Goal: Obtain resource: Obtain resource

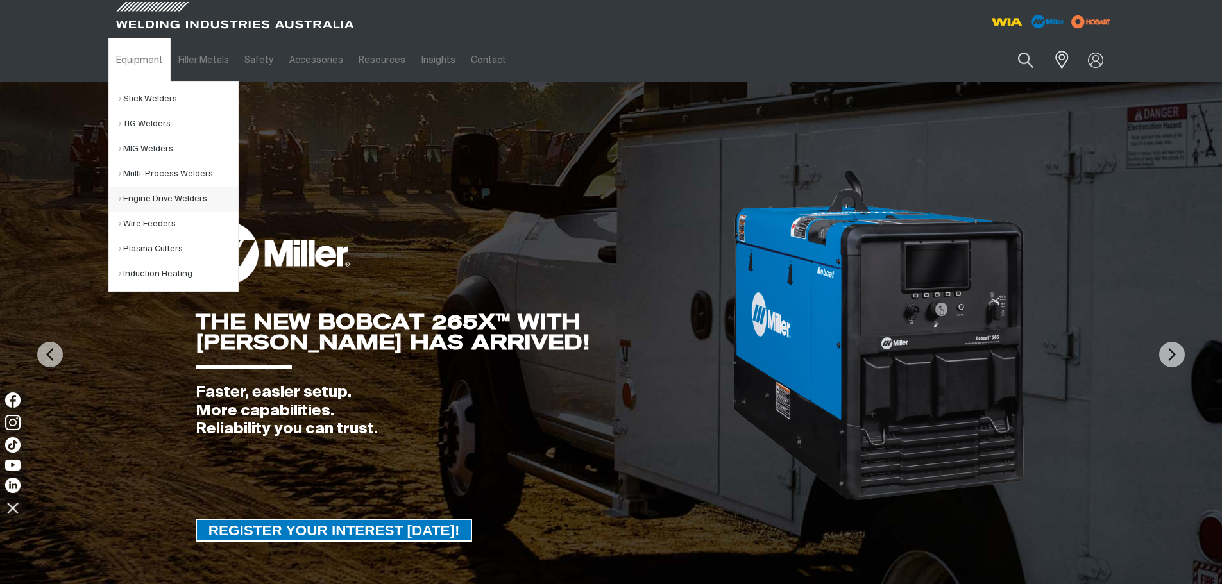
click at [144, 200] on link "Engine Drive Welders" at bounding box center [178, 199] width 119 height 25
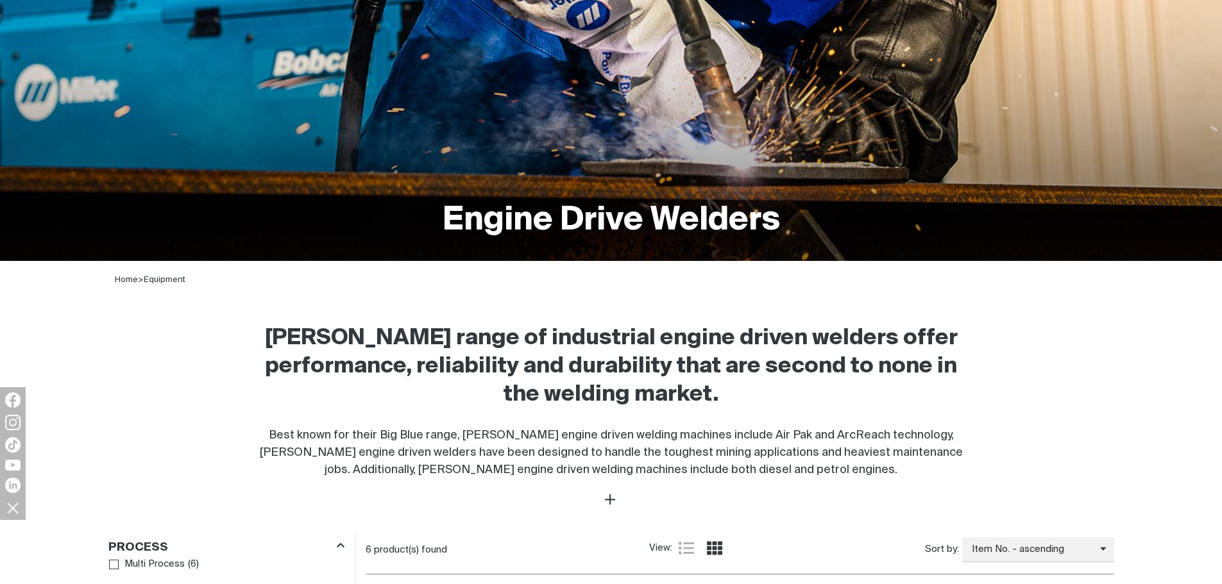
scroll to position [321, 0]
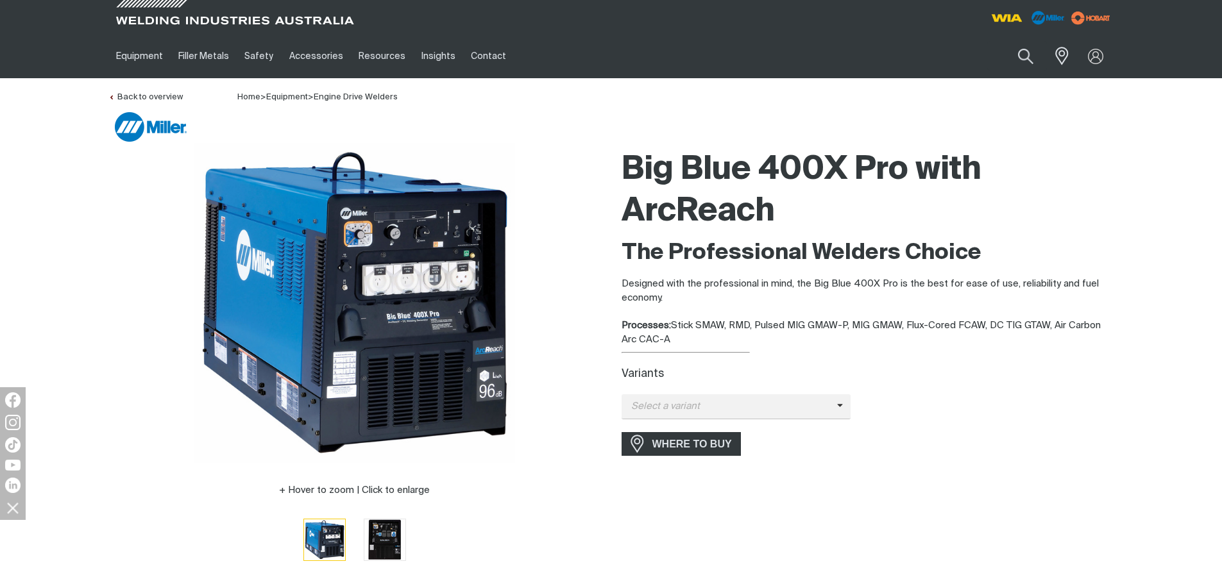
scroll to position [128, 0]
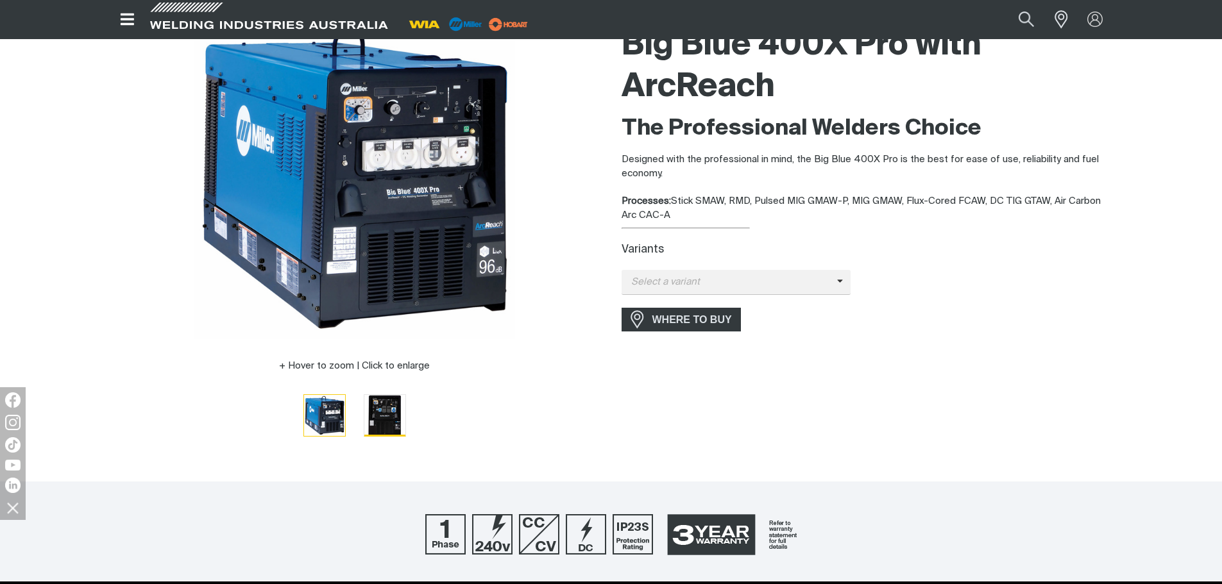
click at [389, 412] on img "Go to slide 2" at bounding box center [384, 415] width 41 height 41
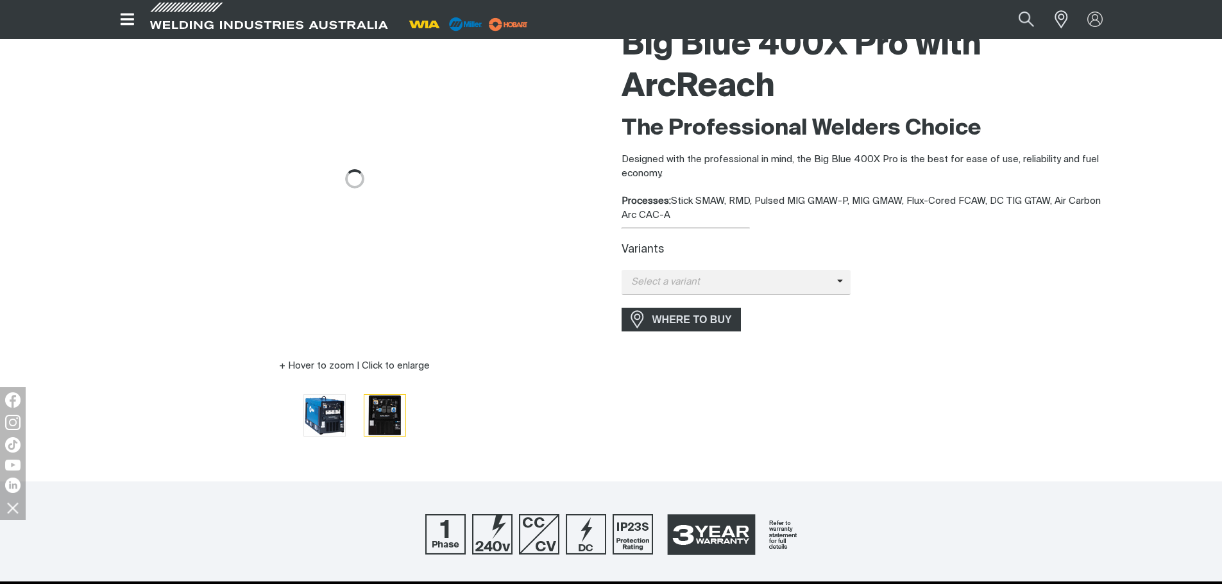
scroll to position [64, 0]
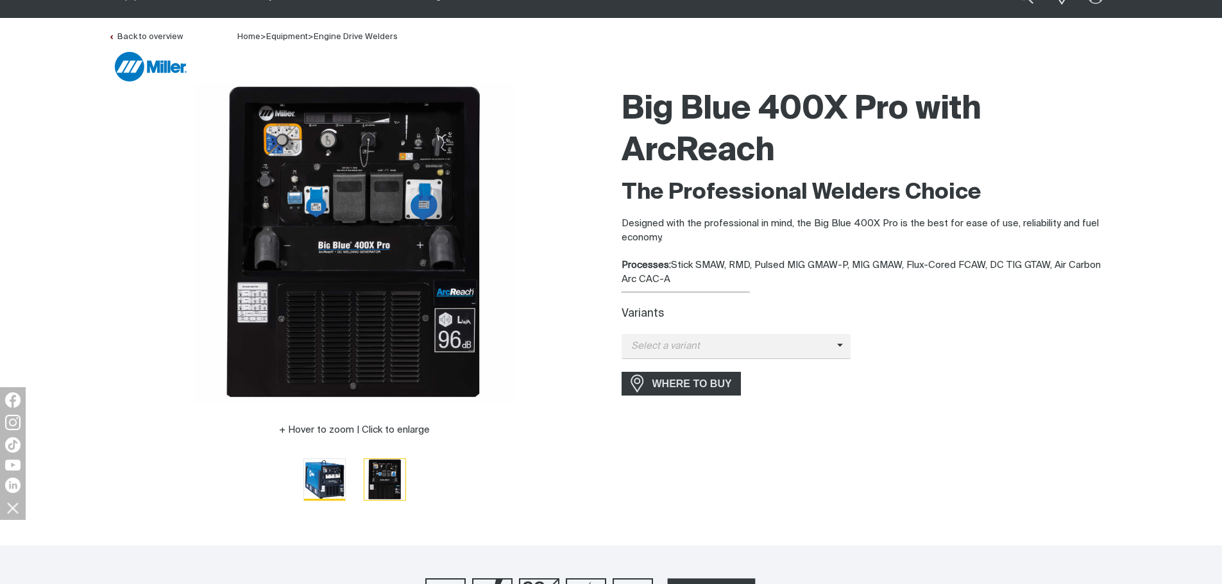
click at [315, 470] on img "Go to slide 1" at bounding box center [324, 479] width 41 height 41
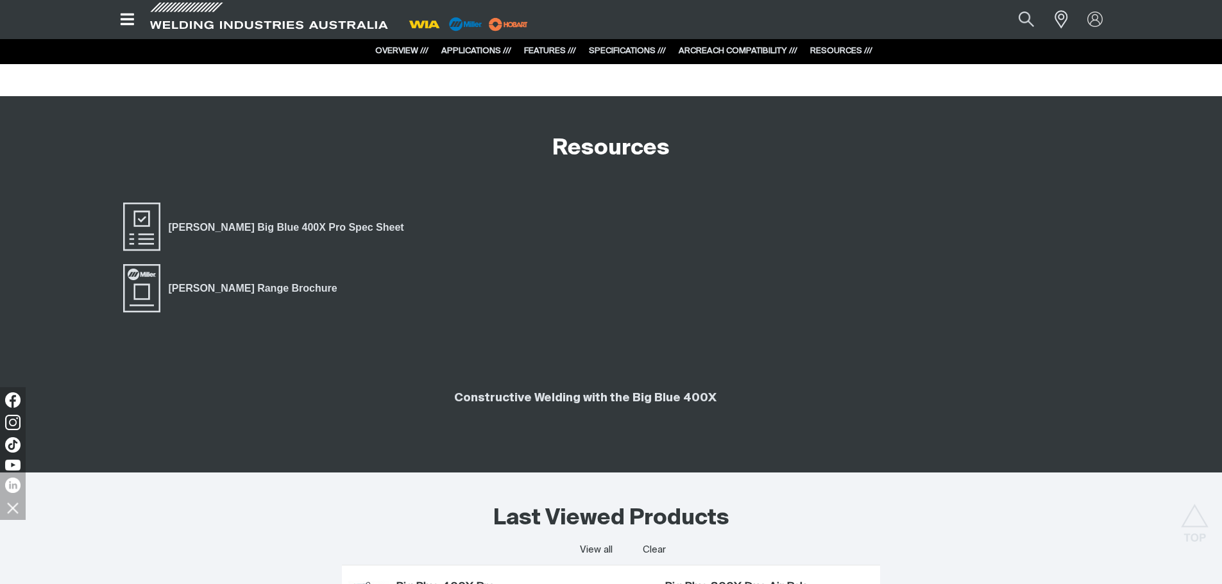
scroll to position [3108, 0]
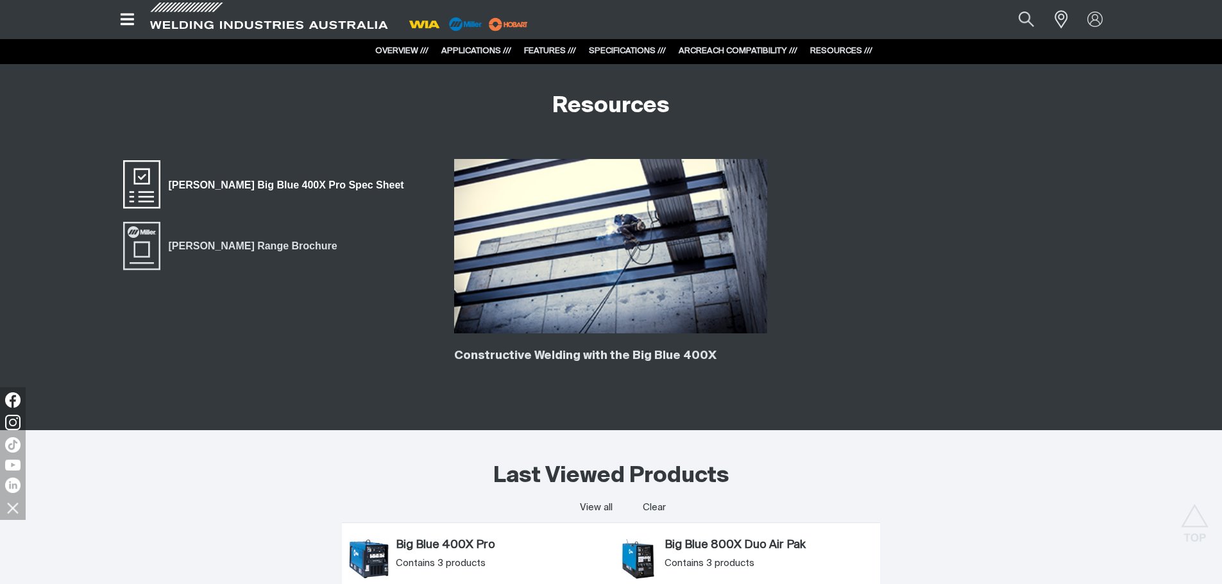
click at [306, 189] on span "[PERSON_NAME] Big Blue 400X Pro Spec Sheet" at bounding box center [286, 184] width 252 height 17
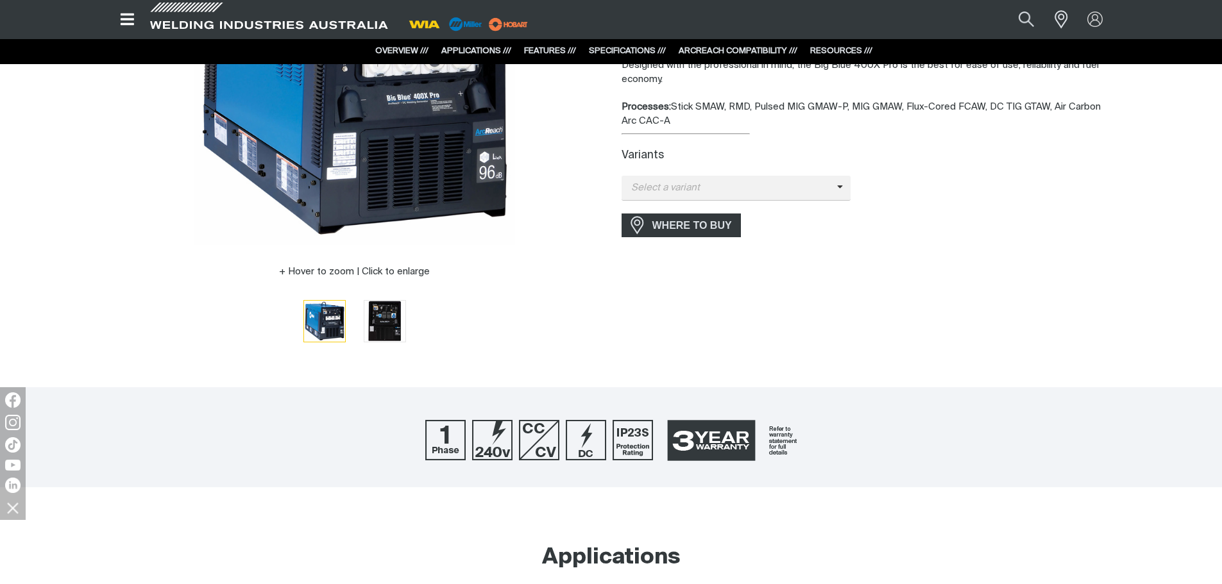
scroll to position [0, 0]
